Goal: Task Accomplishment & Management: Manage account settings

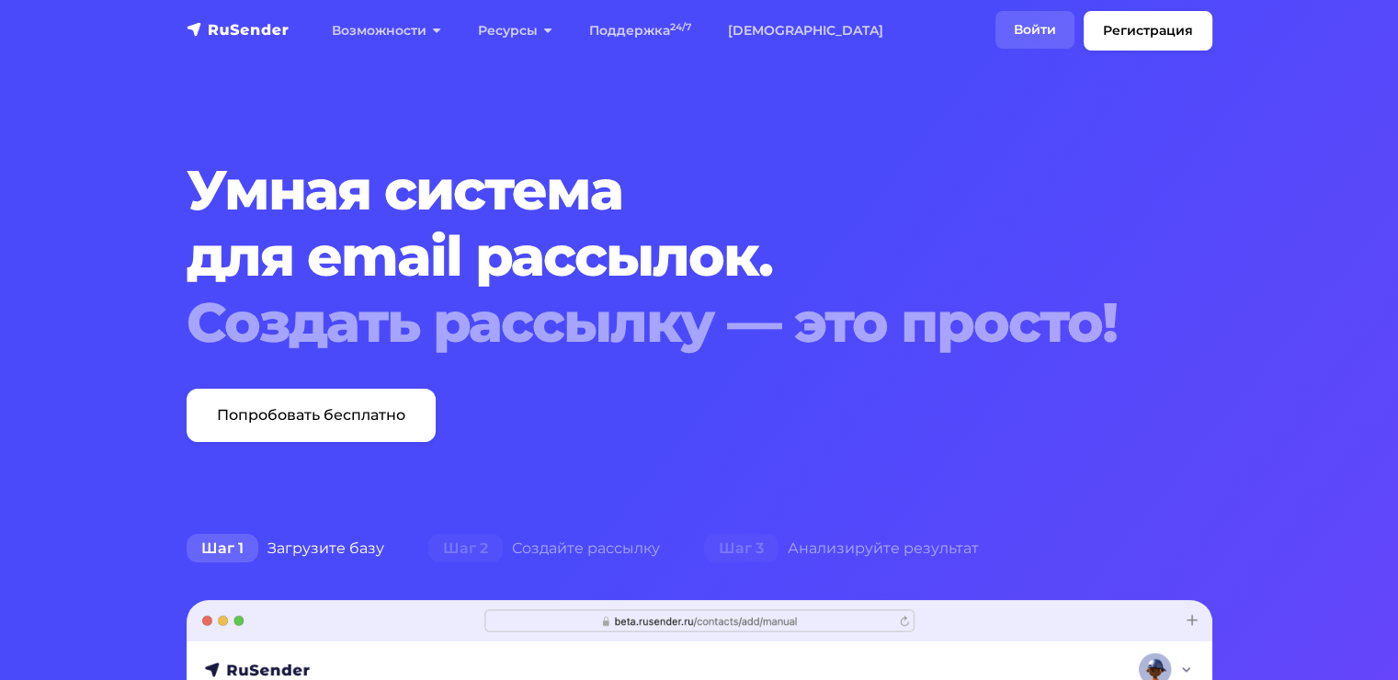
click at [1053, 28] on link "Войти" at bounding box center [1034, 30] width 79 height 38
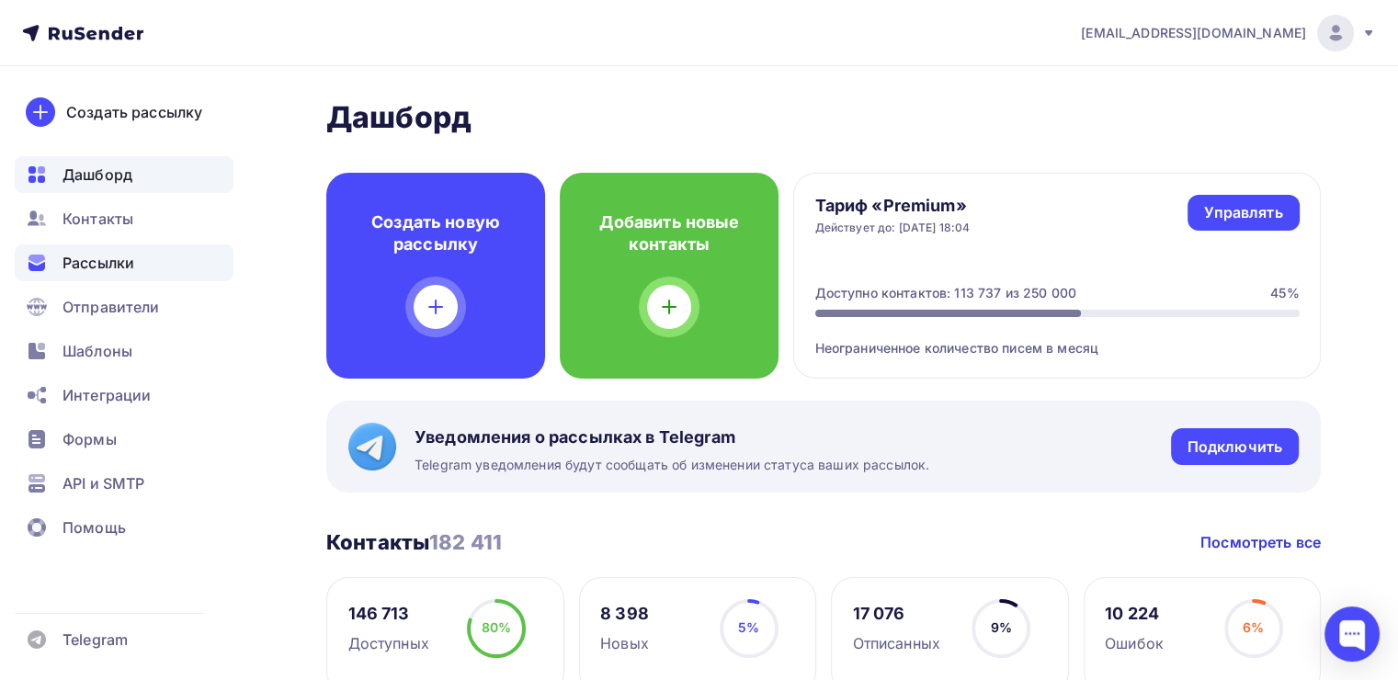
click at [135, 263] on div "Рассылки" at bounding box center [124, 262] width 219 height 37
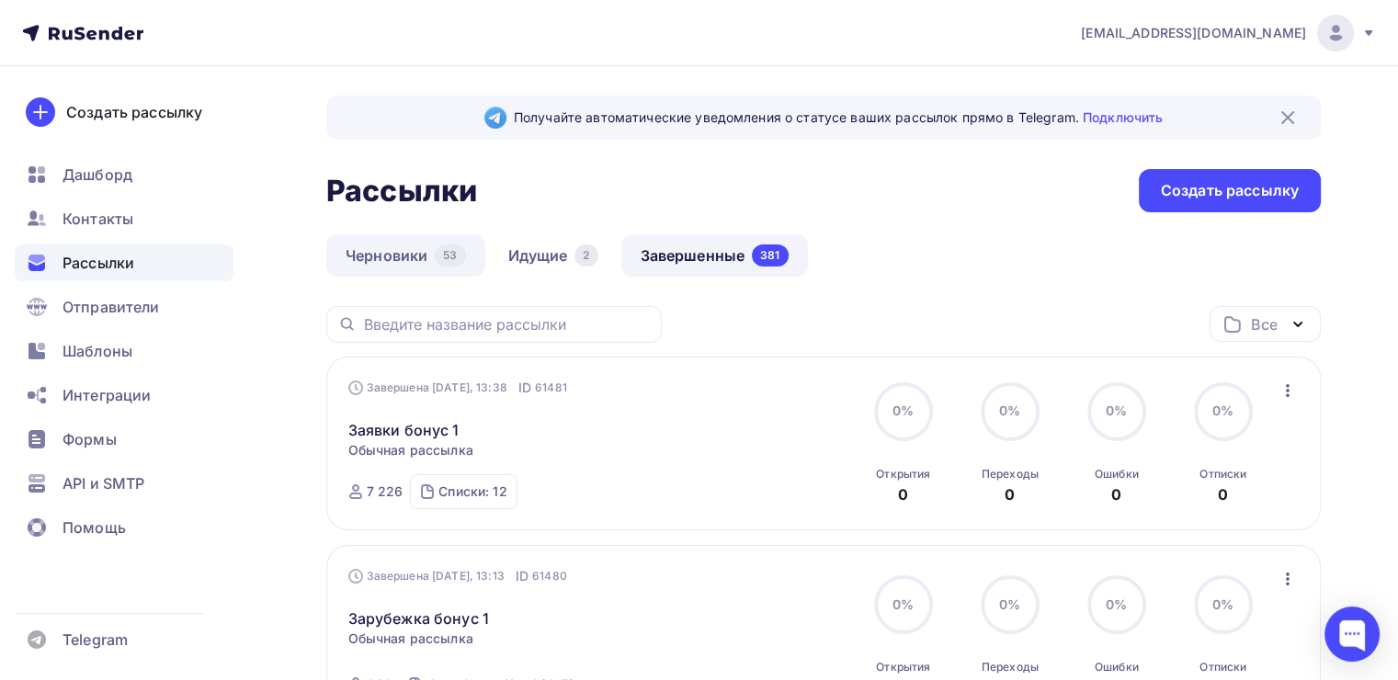
click at [361, 261] on link "Черновики 53" at bounding box center [405, 255] width 159 height 42
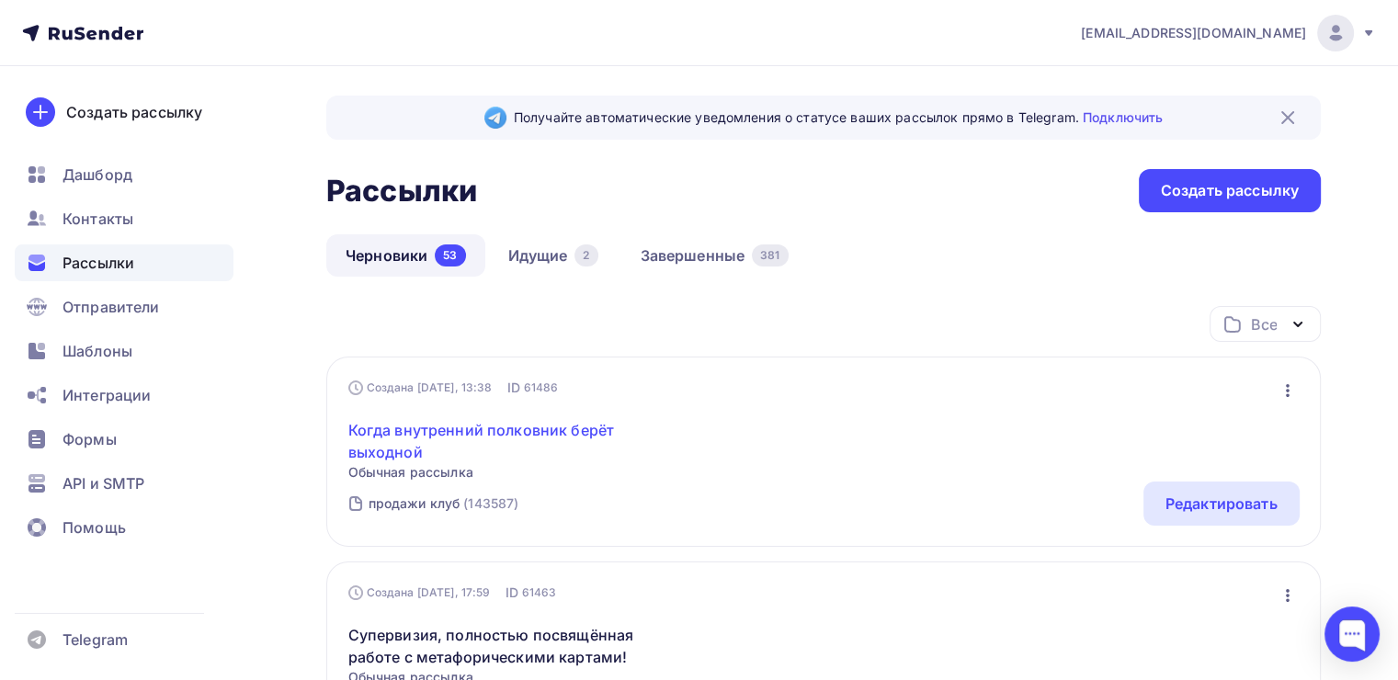
click at [416, 420] on link "Когда внутренний полковник берёт выходной" at bounding box center [505, 441] width 315 height 44
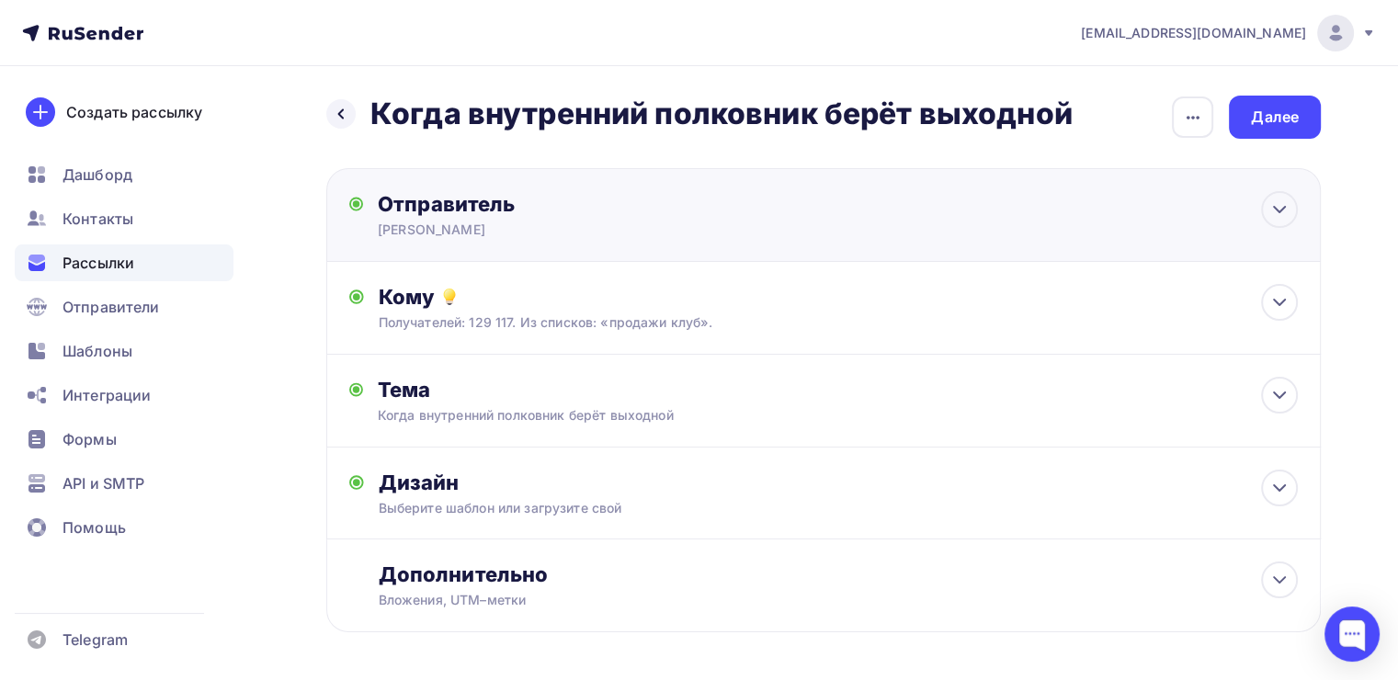
click at [591, 239] on div "Отправитель [PERSON_NAME] Email * [EMAIL_ADDRESS][DOMAIN_NAME] [EMAIL_ADDRESS][…" at bounding box center [823, 215] width 994 height 94
type input "[PERSON_NAME]"
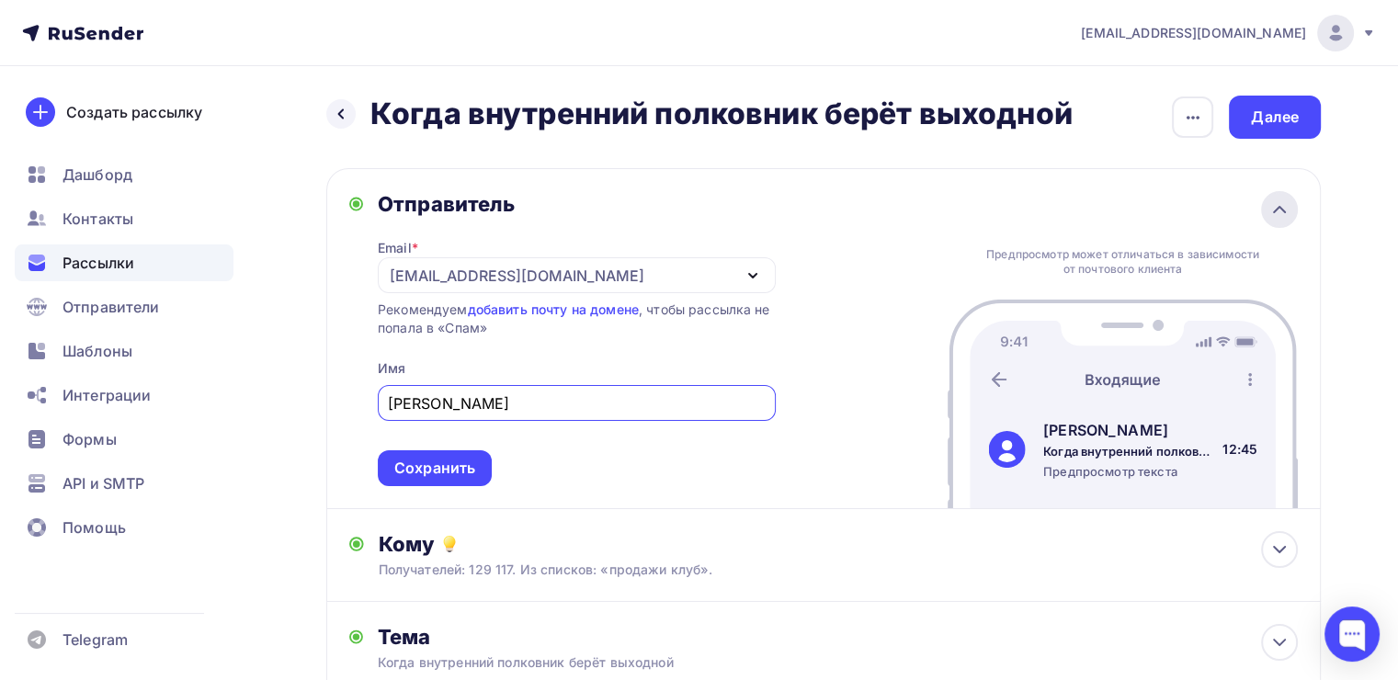
click at [1276, 212] on icon at bounding box center [1279, 210] width 22 height 22
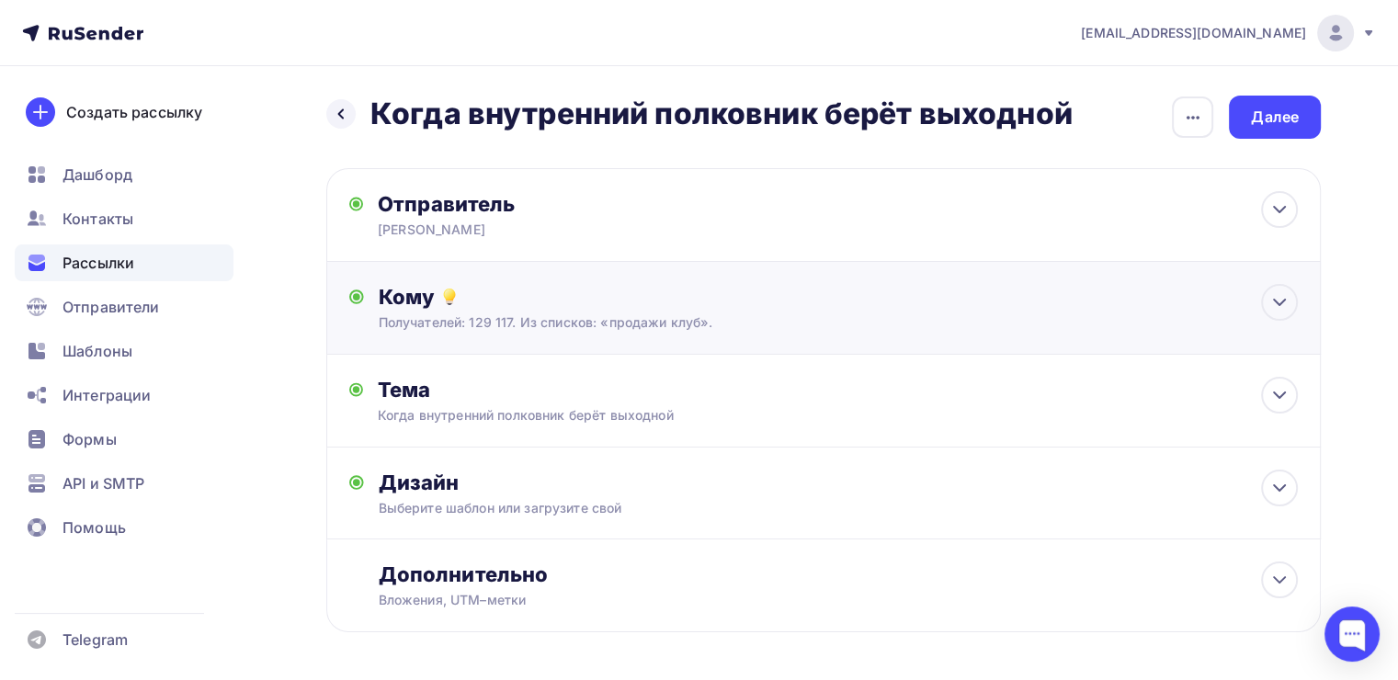
click at [775, 310] on div "Кому Получателей: 129 117. Из списков: «продажи клуб». Списки получателей прода…" at bounding box center [838, 308] width 919 height 48
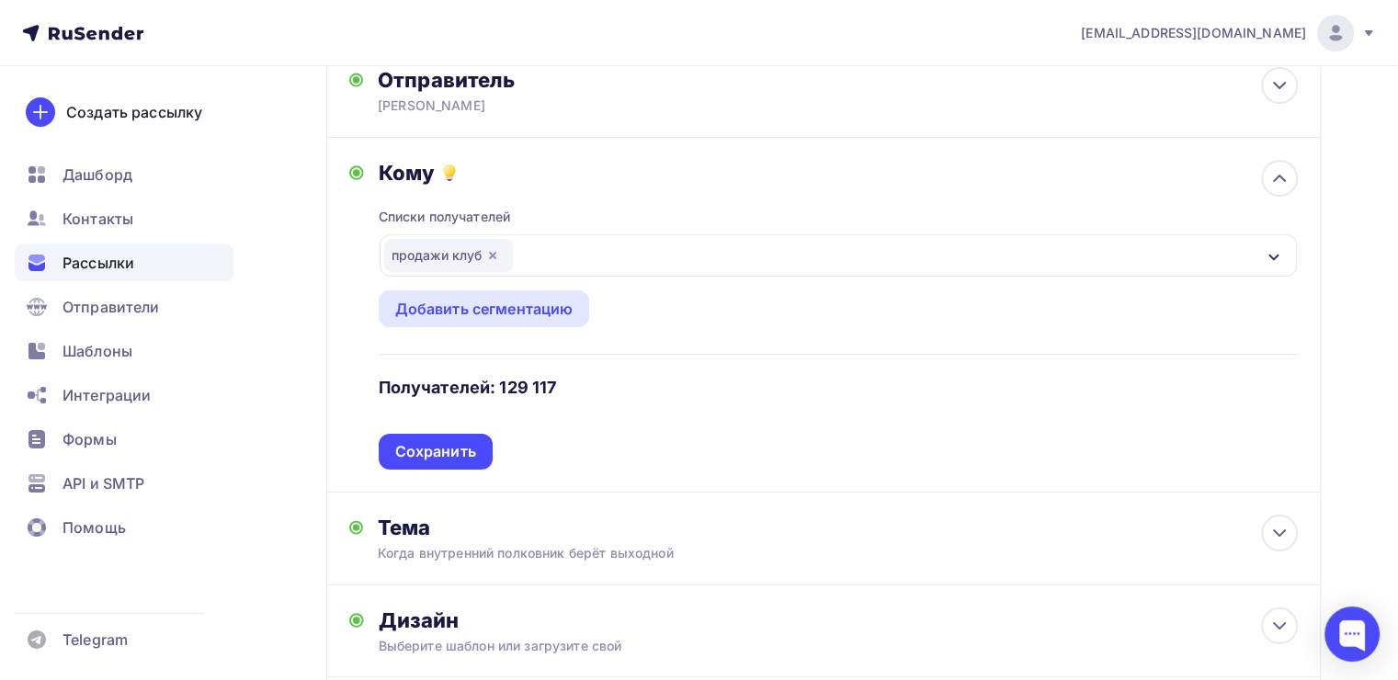
scroll to position [125, 0]
click at [1302, 181] on div "Кому Списки получателей продажи клуб Все списки id Участники клуба на [DATE] (1…" at bounding box center [823, 314] width 994 height 355
click at [1297, 180] on div at bounding box center [1279, 177] width 37 height 37
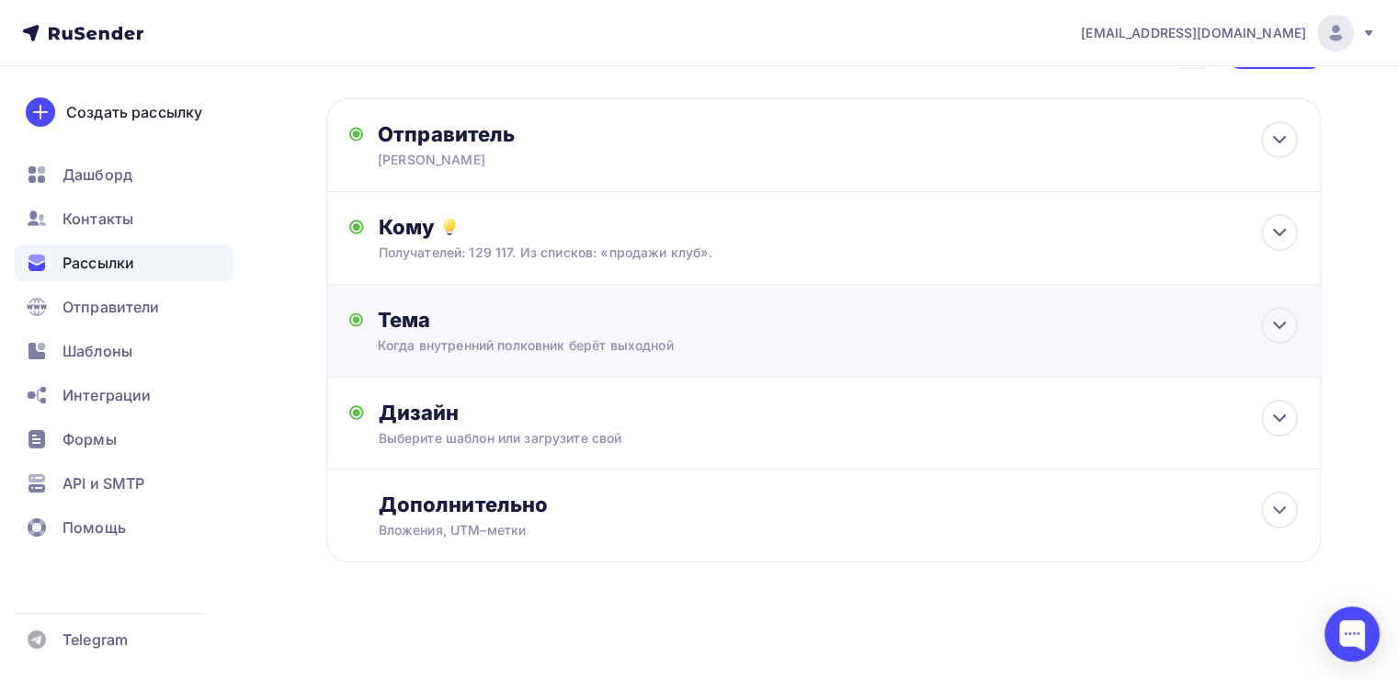
click at [1042, 311] on div "Тема Когда внутренний полковник берёт выходной Тема * Когда внутренний полковни…" at bounding box center [823, 331] width 994 height 93
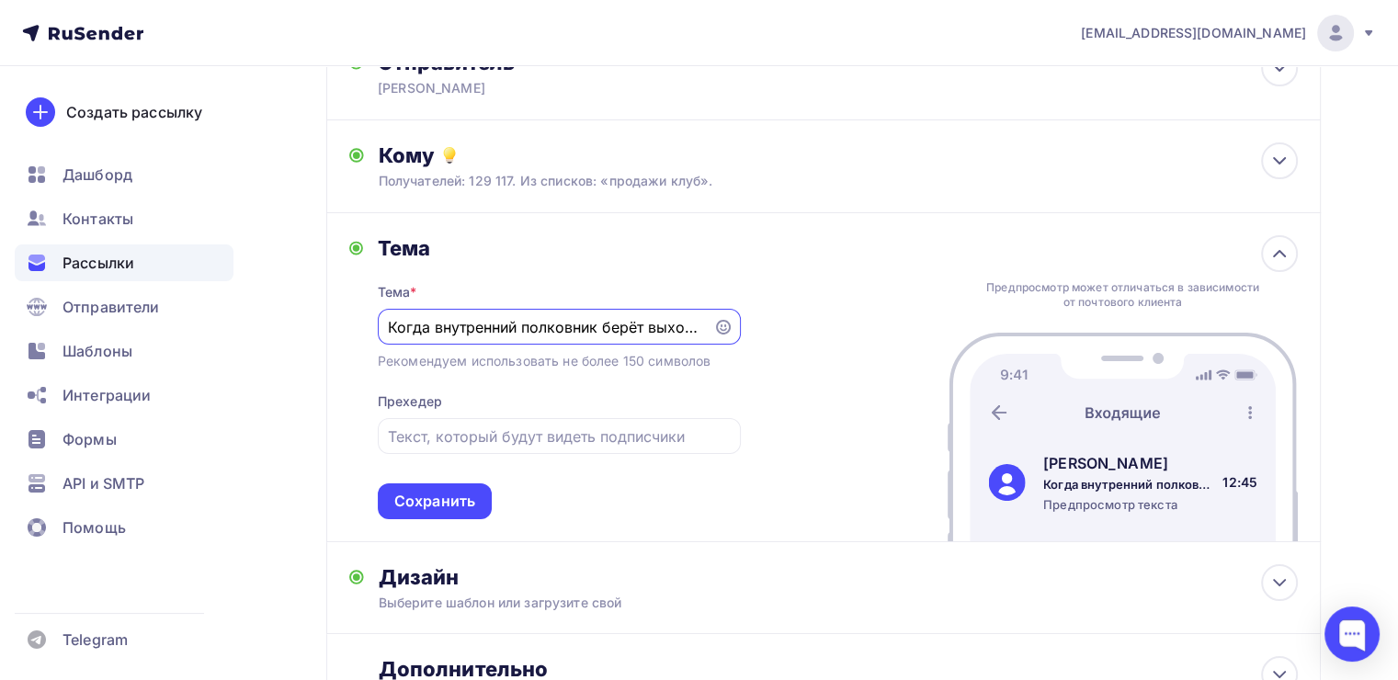
scroll to position [305, 0]
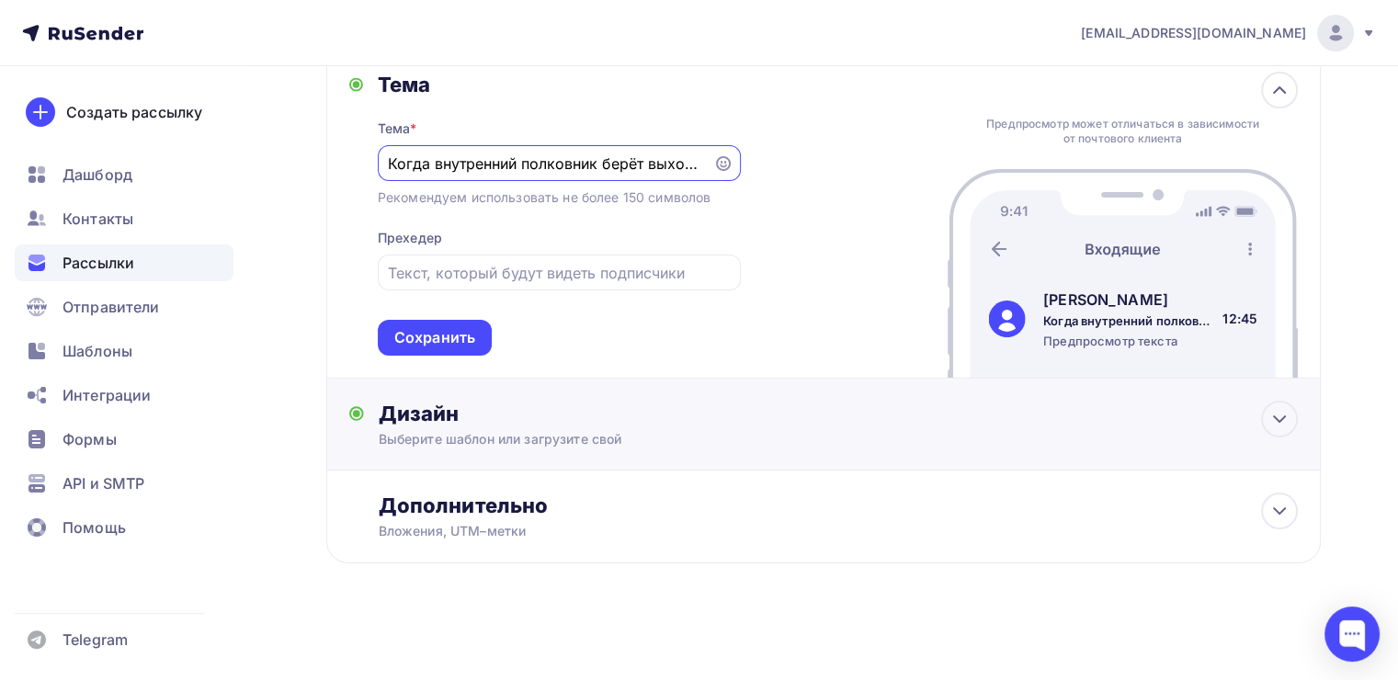
click at [446, 406] on div "Дизайн" at bounding box center [838, 414] width 919 height 26
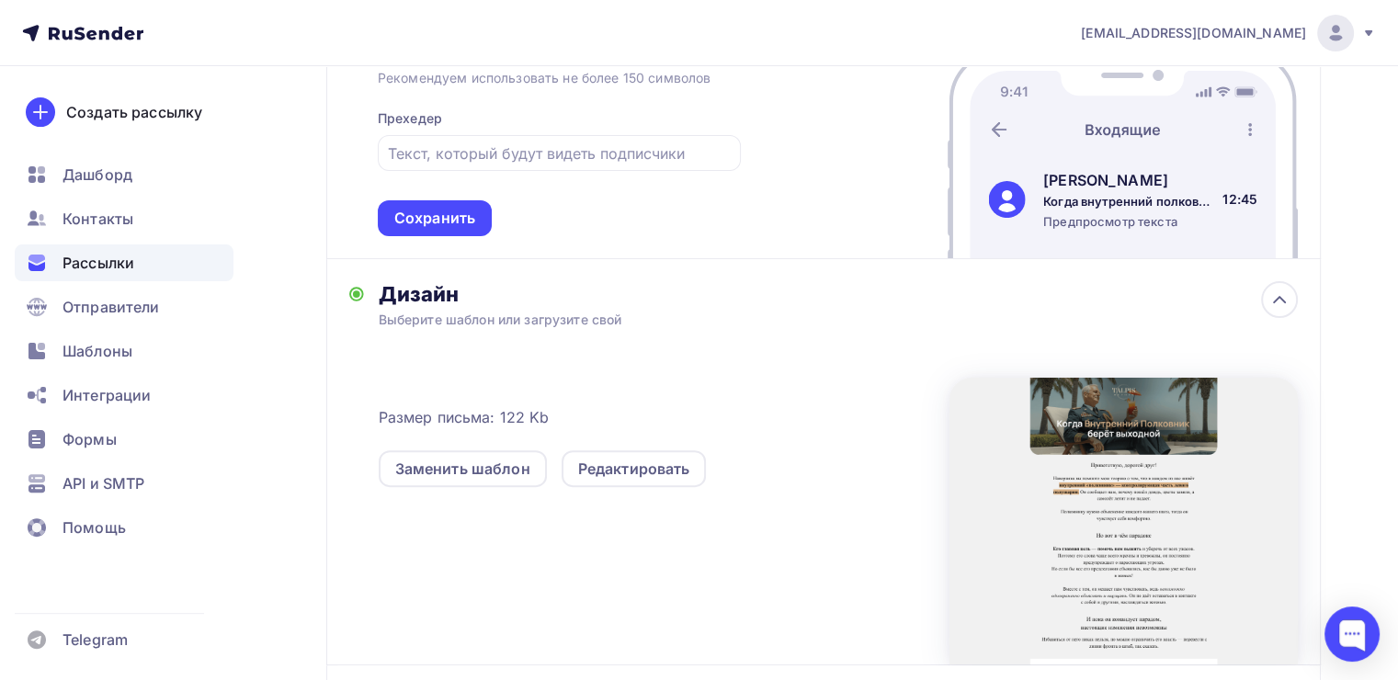
scroll to position [429, 0]
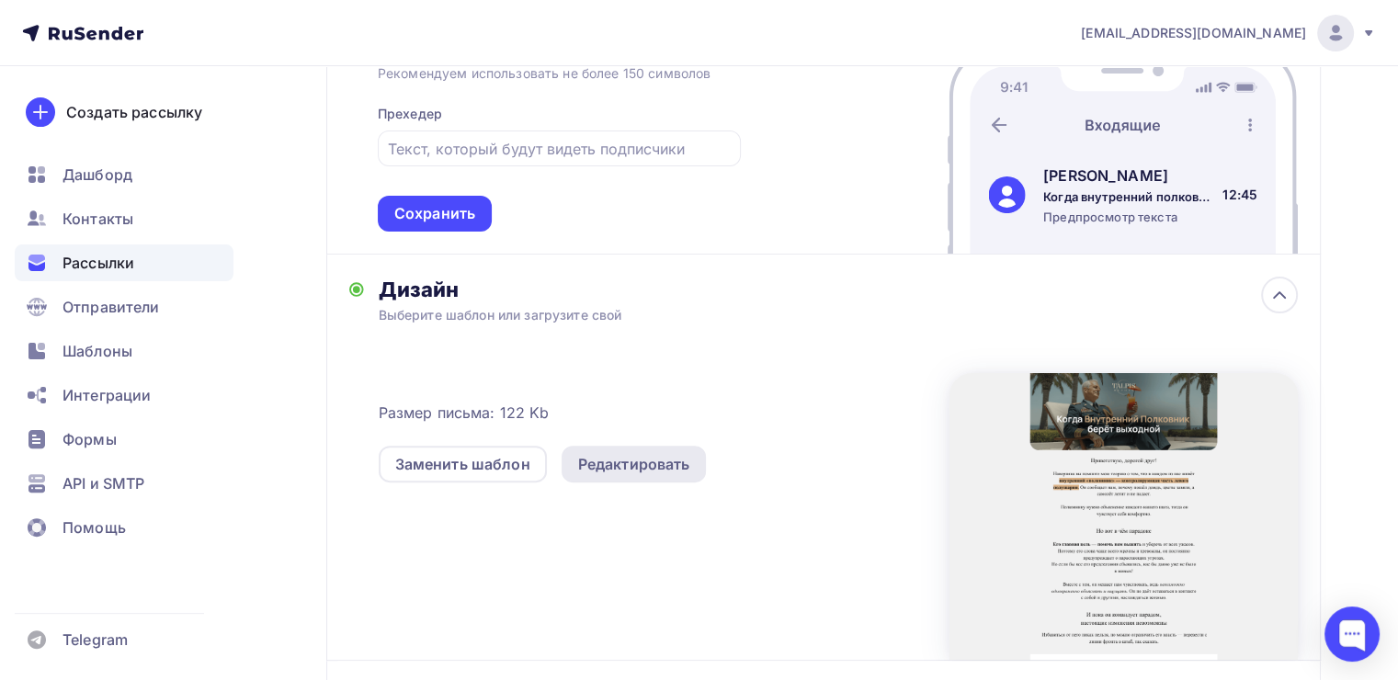
click at [626, 471] on div "Редактировать" at bounding box center [634, 464] width 112 height 22
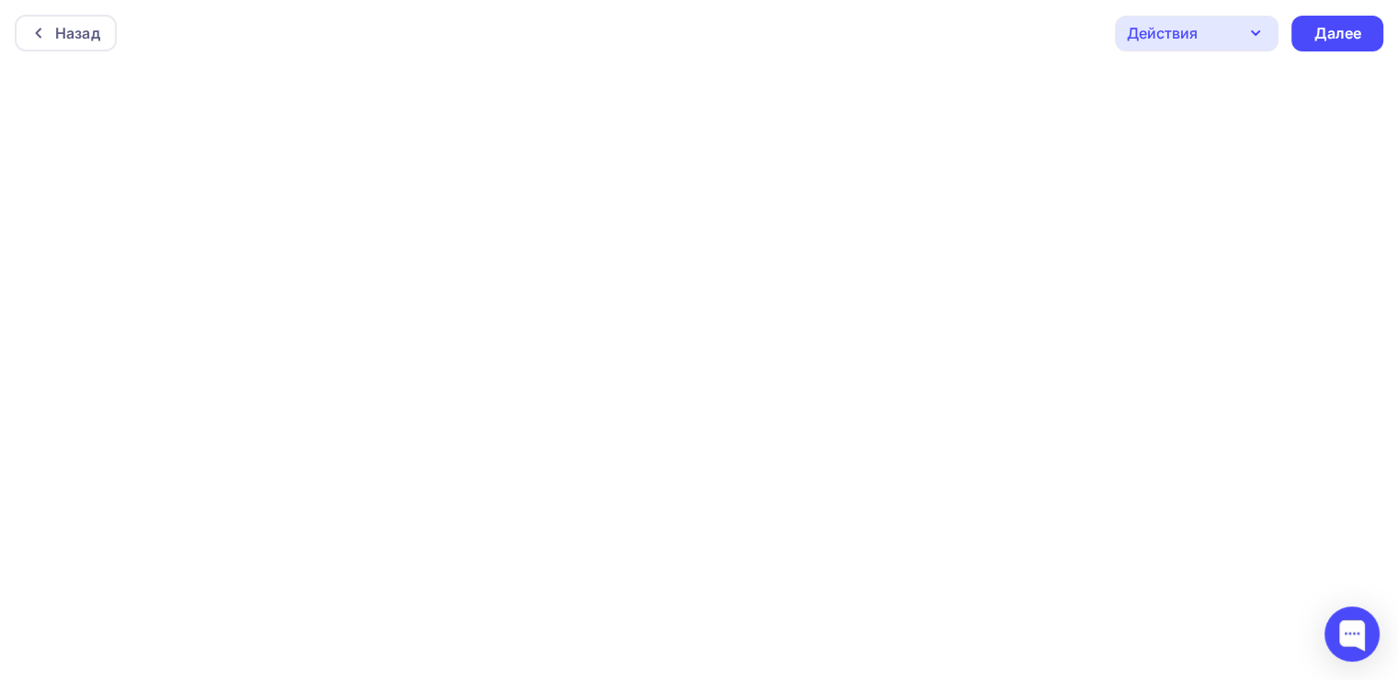
click at [16, 0] on div "Назад Действия Отправить тестовое письмо Предпросмотр Сохранить в Мои шаблоны В…" at bounding box center [699, 33] width 1398 height 66
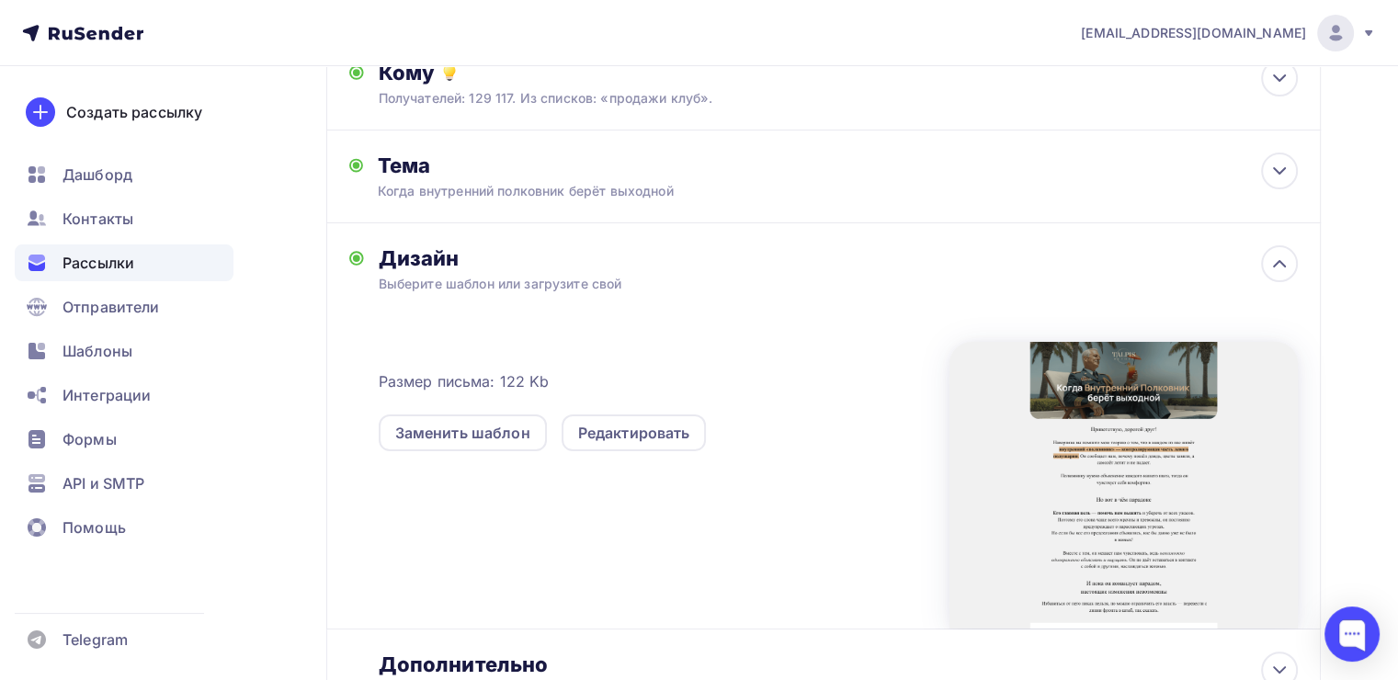
scroll to position [228, 0]
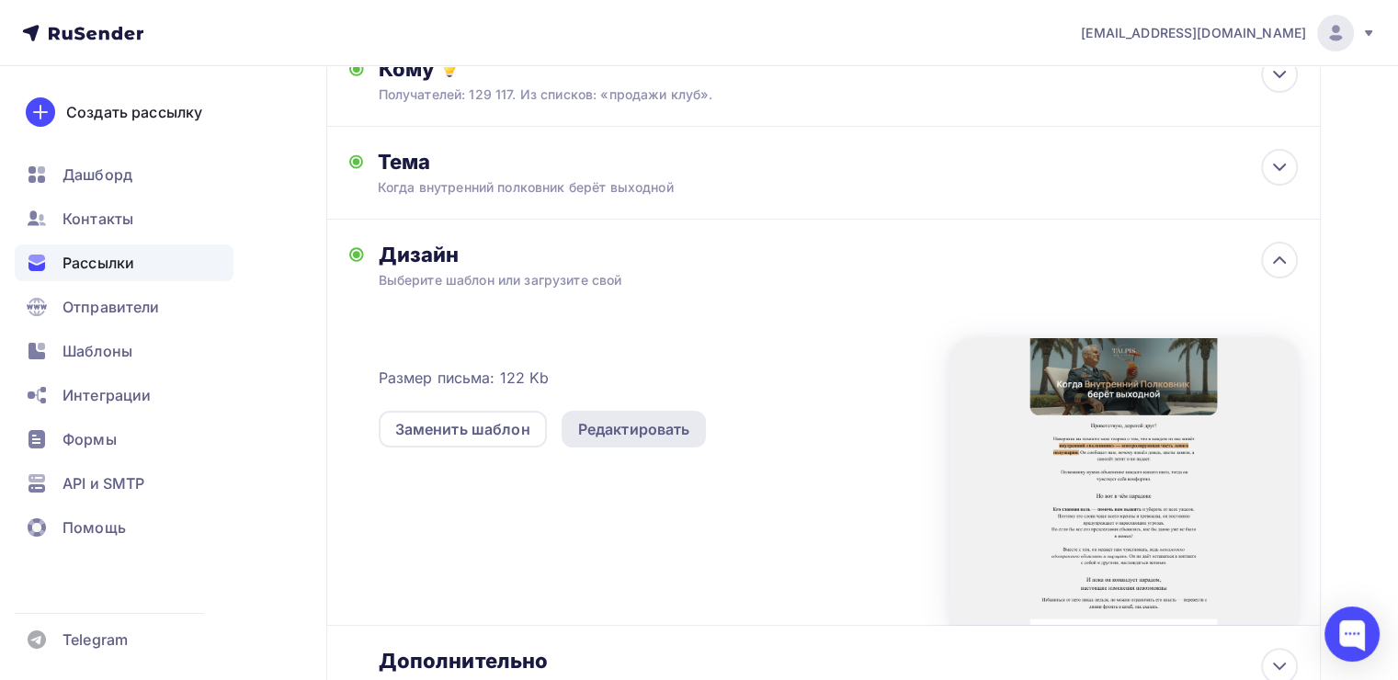
click at [639, 438] on div "Редактировать" at bounding box center [634, 429] width 145 height 37
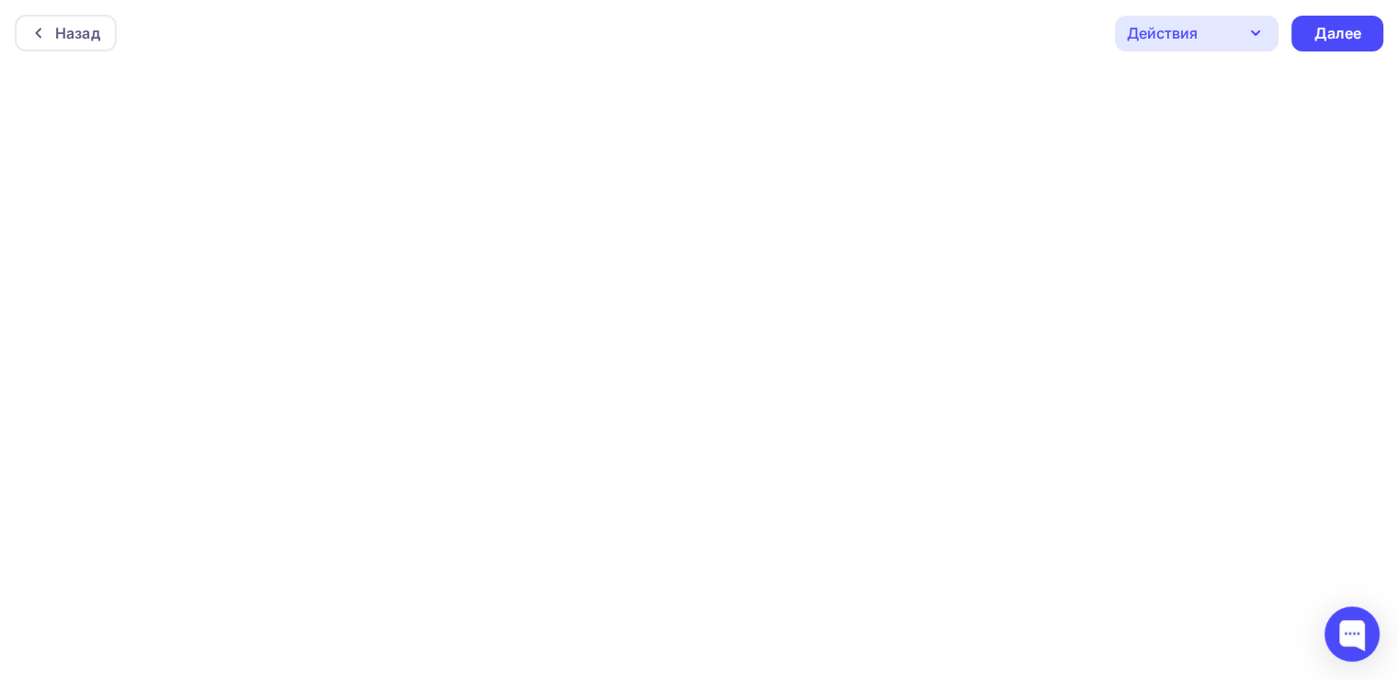
scroll to position [4, 0]
click at [22, 21] on div "Назад" at bounding box center [66, 29] width 102 height 37
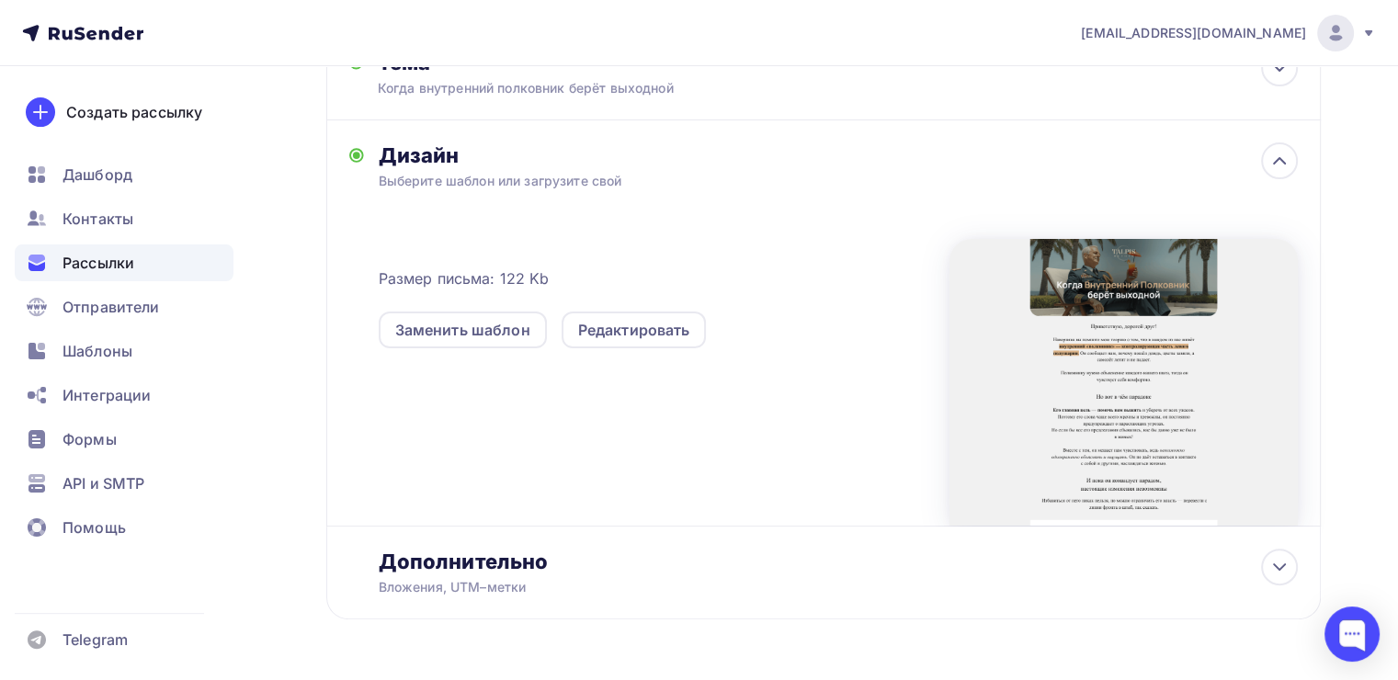
scroll to position [383, 0]
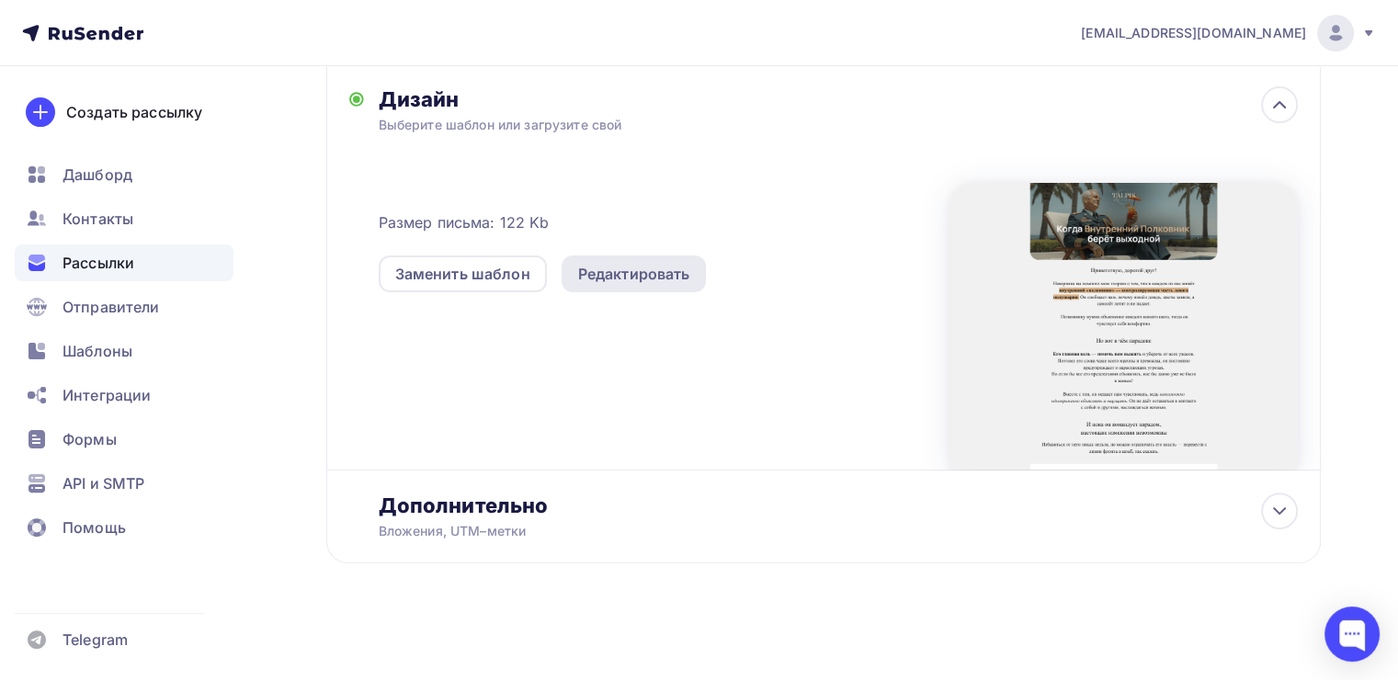
click at [678, 264] on div "Редактировать" at bounding box center [634, 274] width 112 height 22
